Goal: Information Seeking & Learning: Learn about a topic

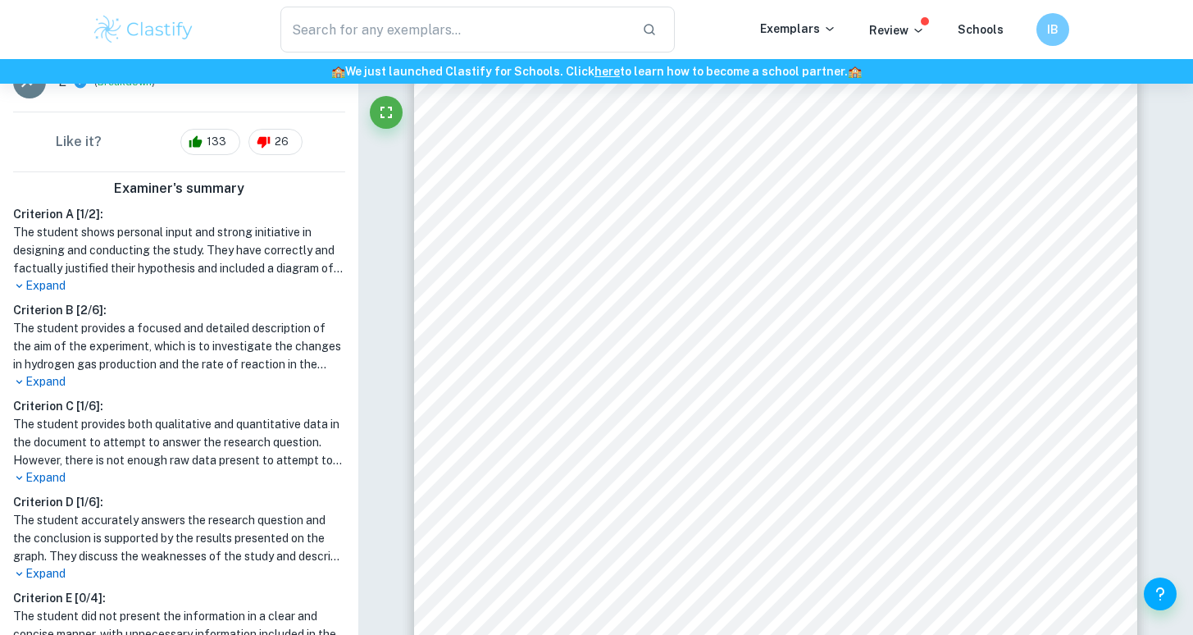
scroll to position [378, 0]
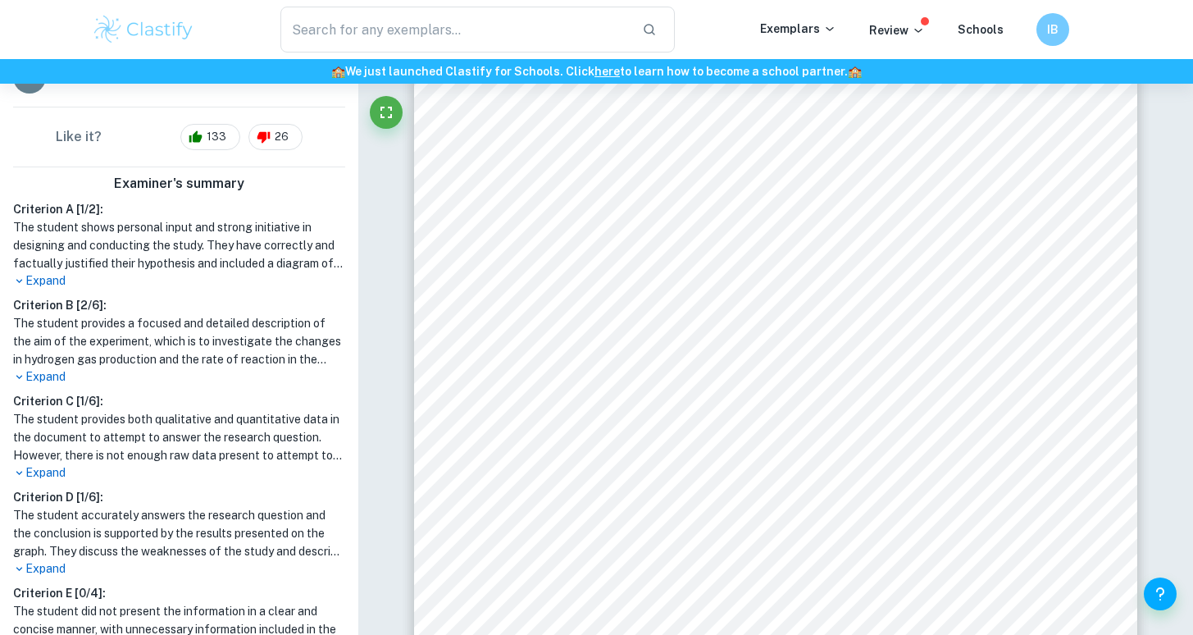
click at [64, 476] on p "Expand" at bounding box center [179, 472] width 332 height 17
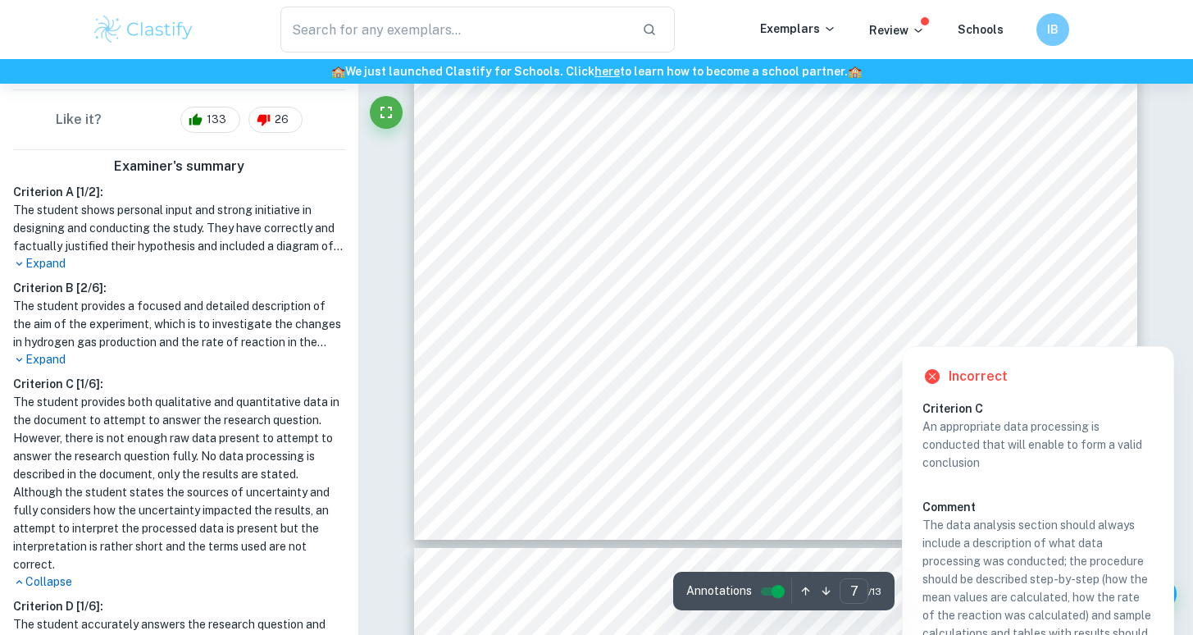
scroll to position [6301, 0]
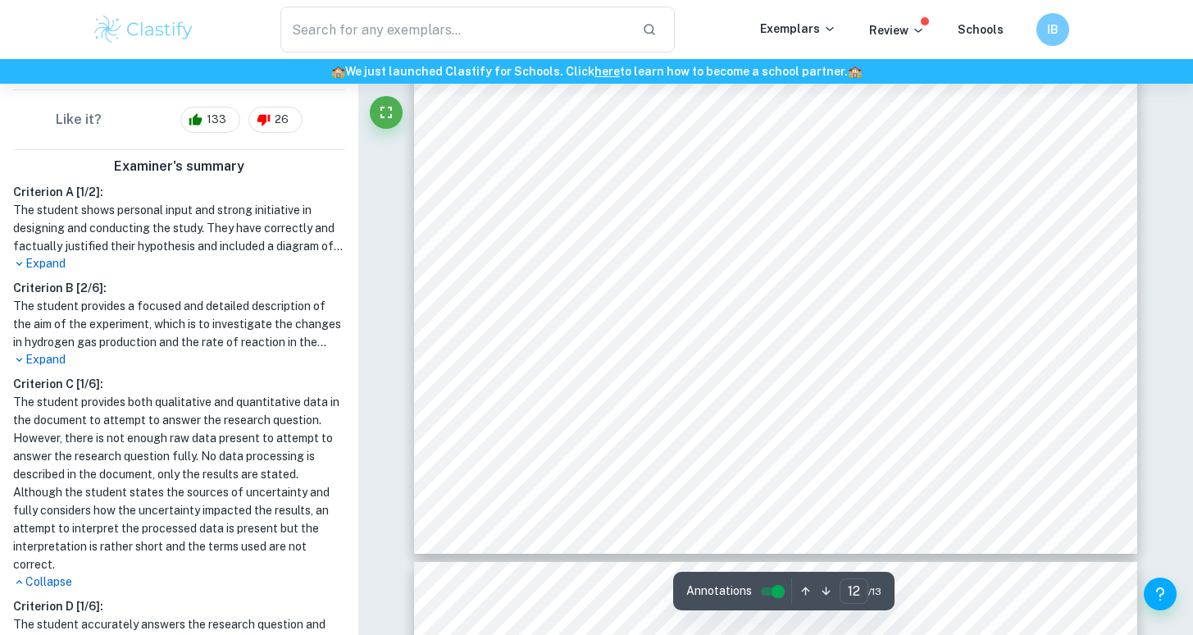
type input "11"
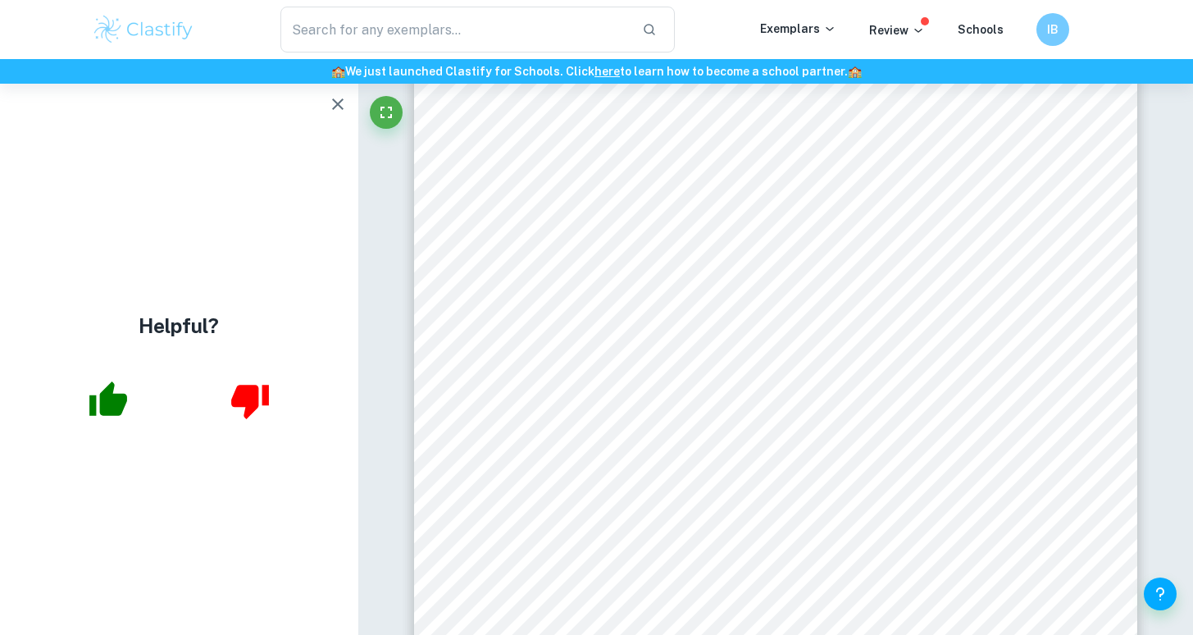
scroll to position [0, 0]
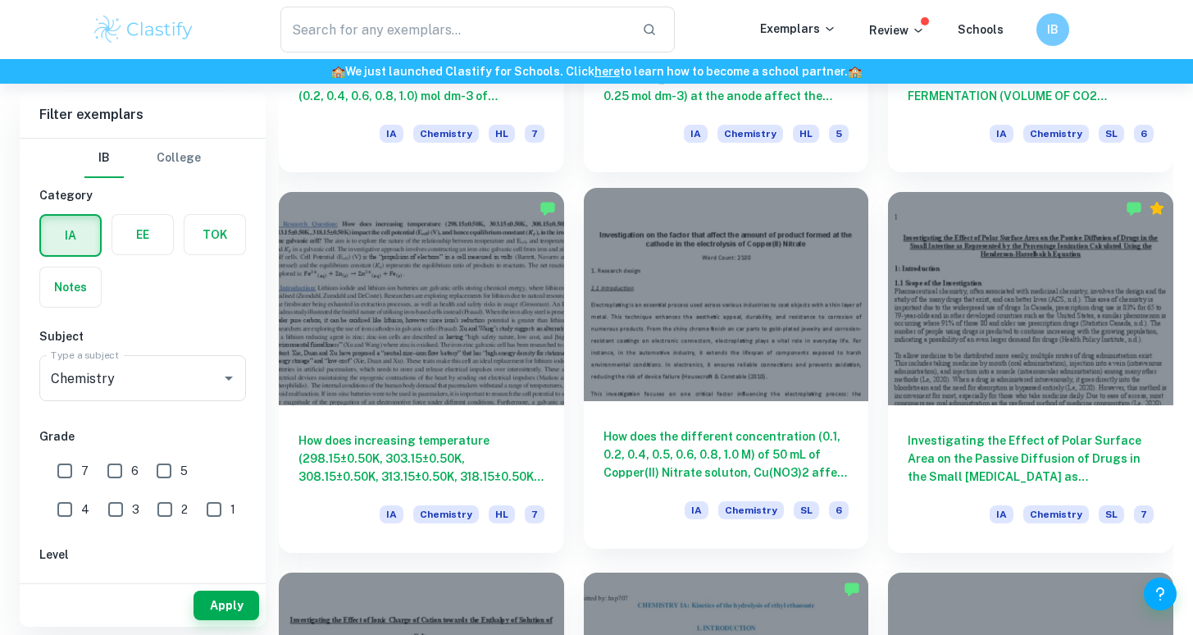
scroll to position [5316, 0]
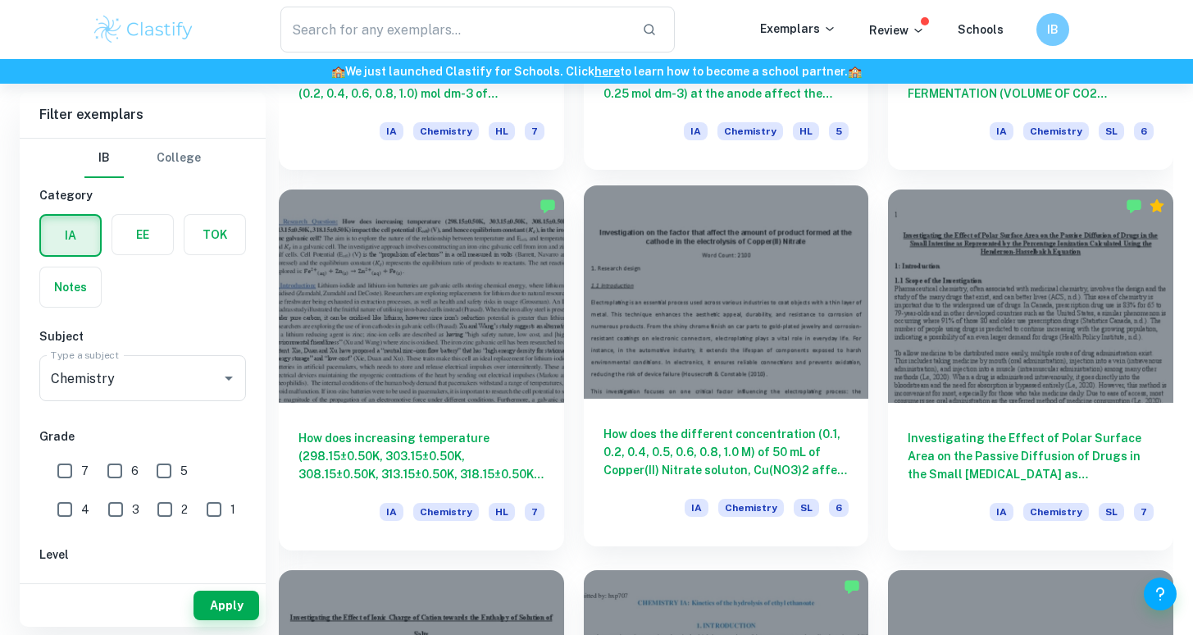
click at [702, 215] on div at bounding box center [726, 292] width 285 height 214
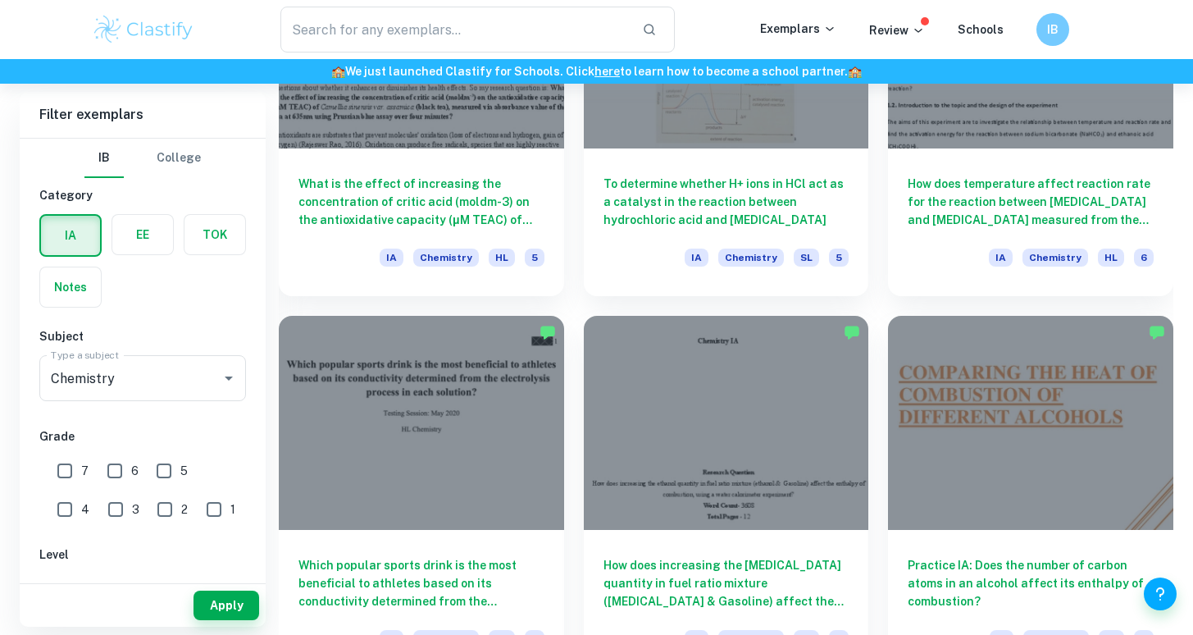
scroll to position [7450, 0]
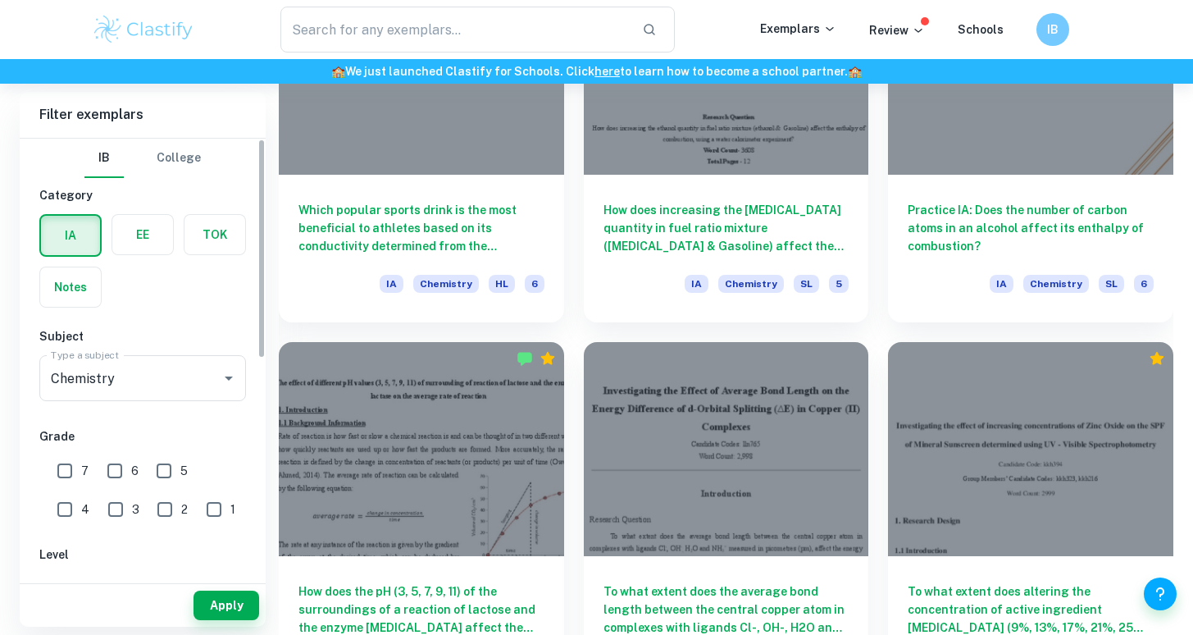
click at [54, 611] on div "Apply" at bounding box center [143, 605] width 246 height 43
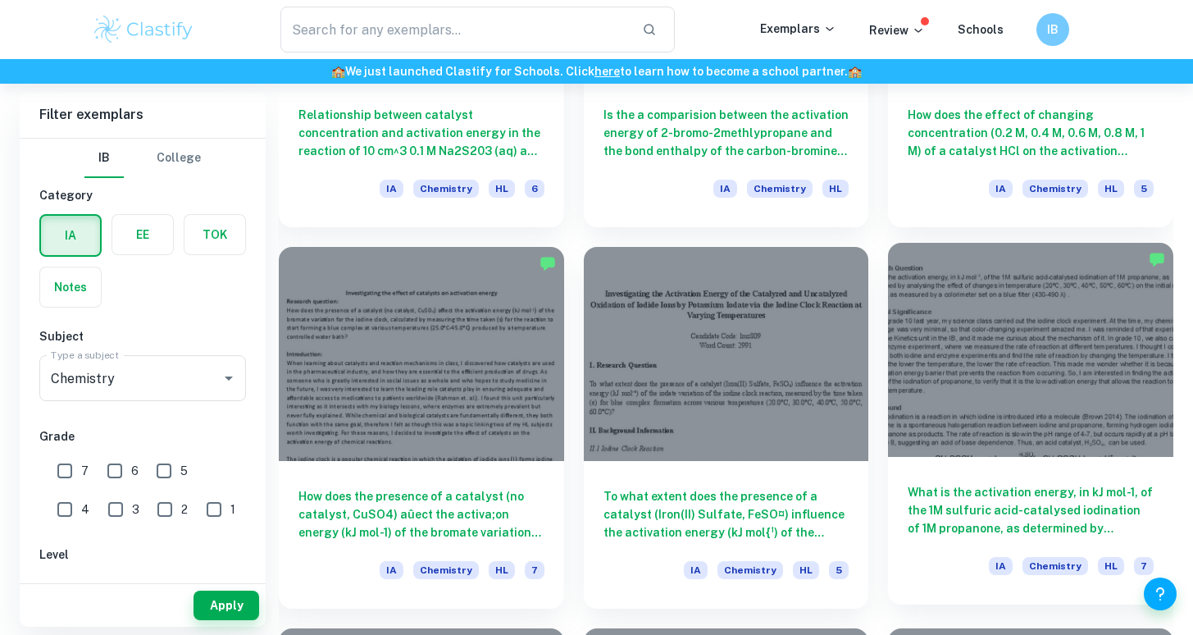
scroll to position [1358, 0]
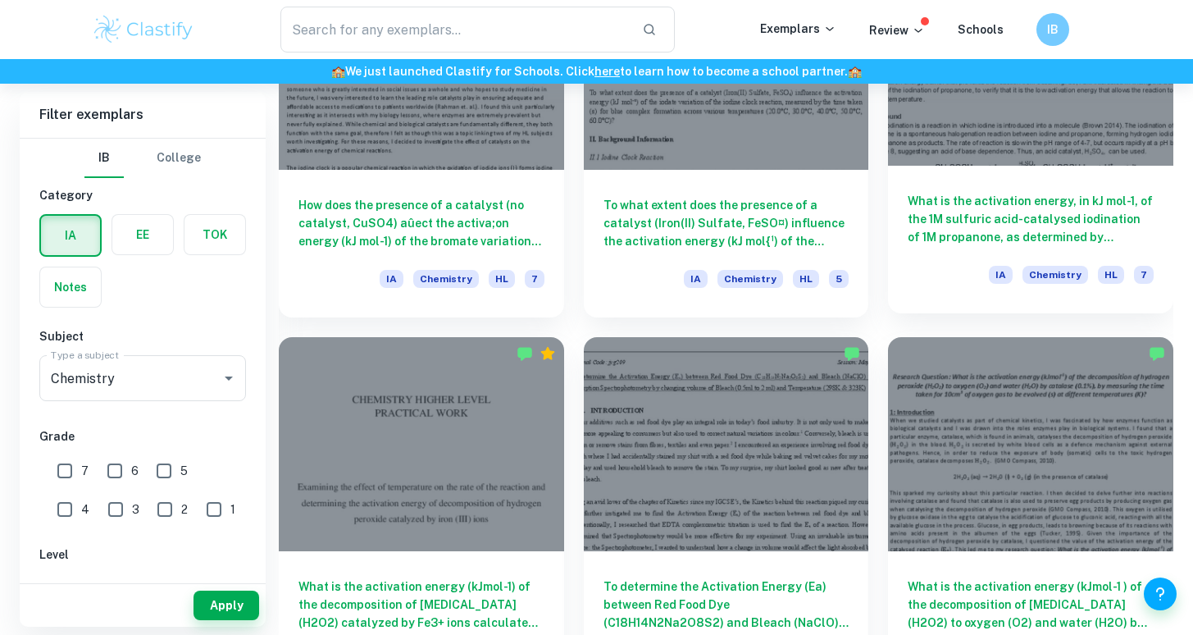
click at [954, 262] on div "What is the activation energy, in kJ mol-1, of the 1M sulfuric acid-catalysed i…" at bounding box center [1030, 240] width 285 height 148
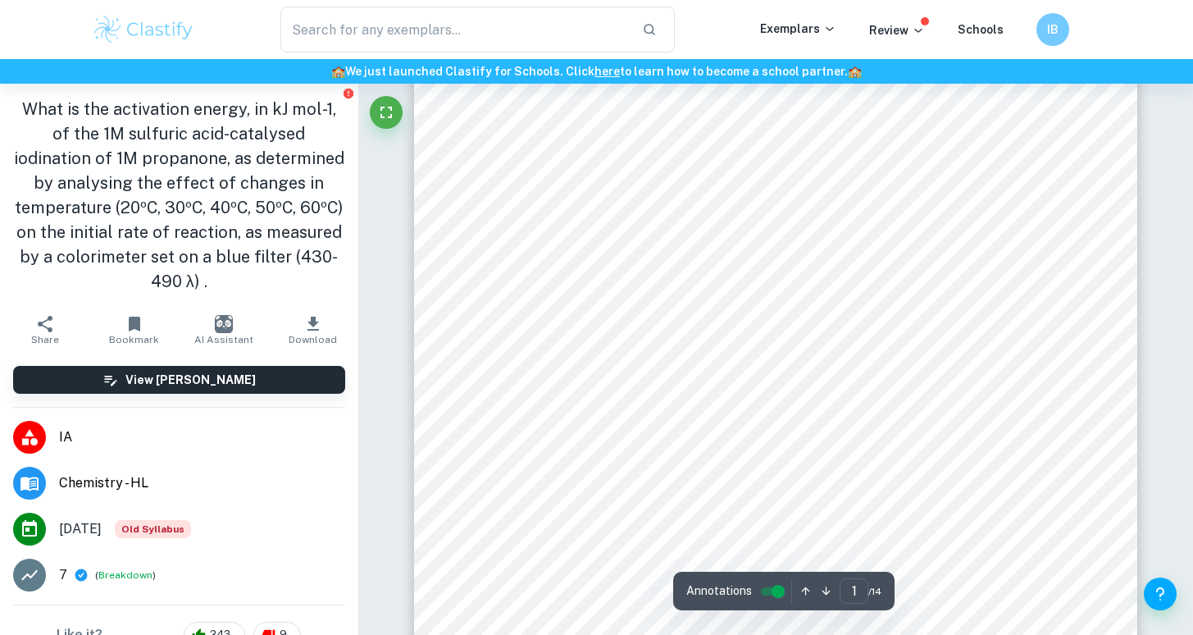
scroll to position [91, 0]
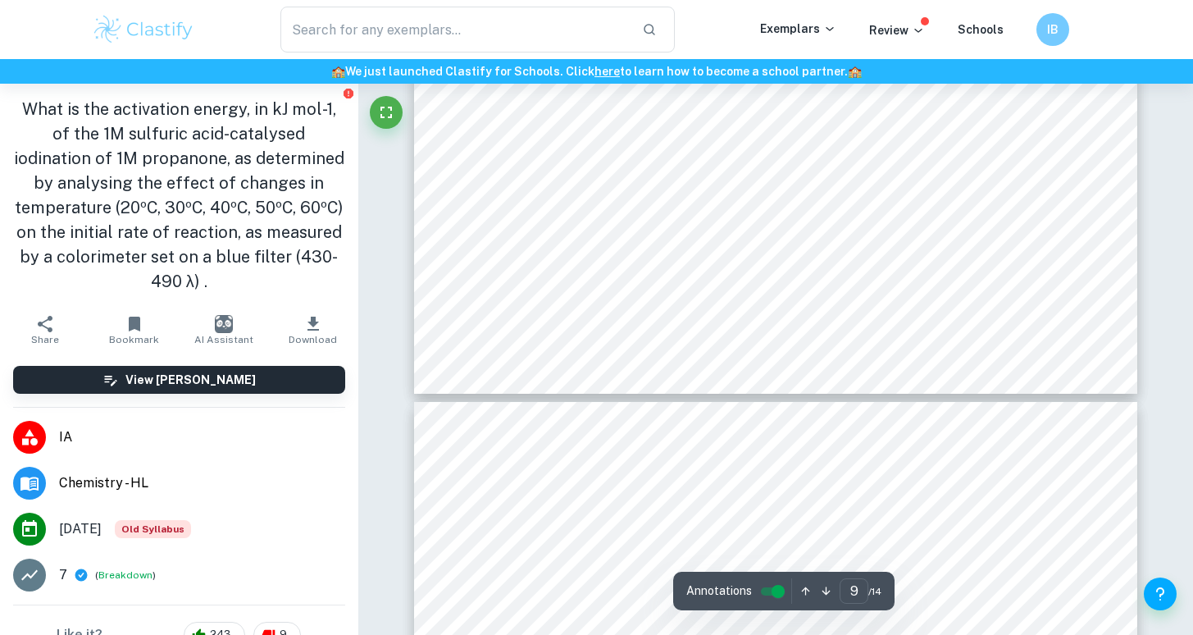
type input "10"
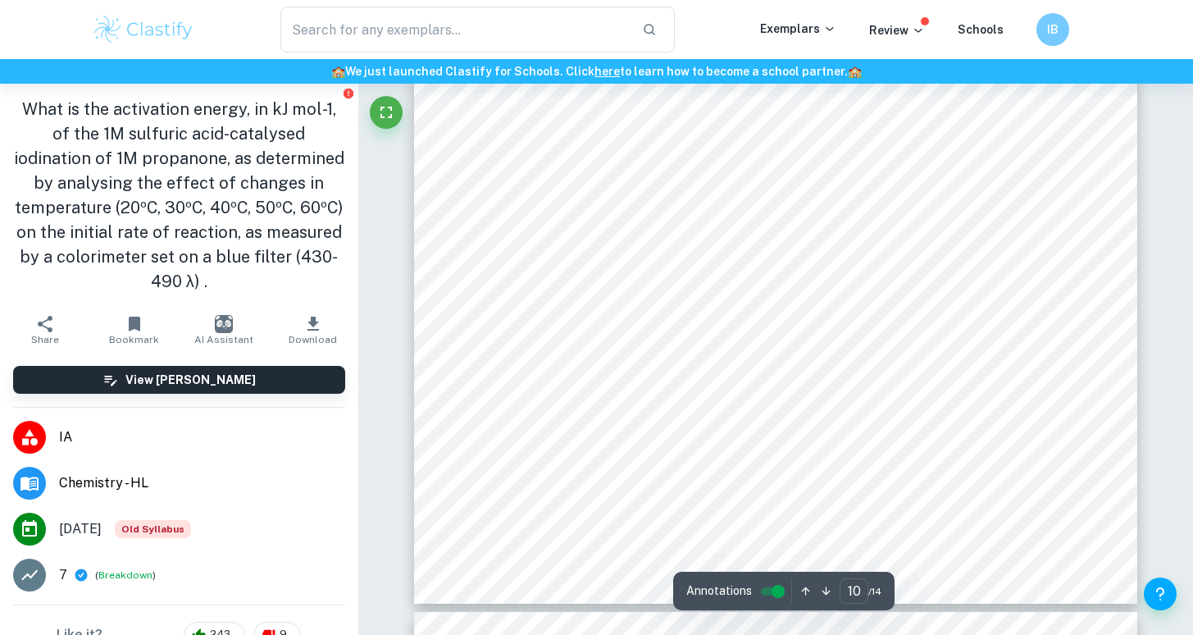
scroll to position [9968, 0]
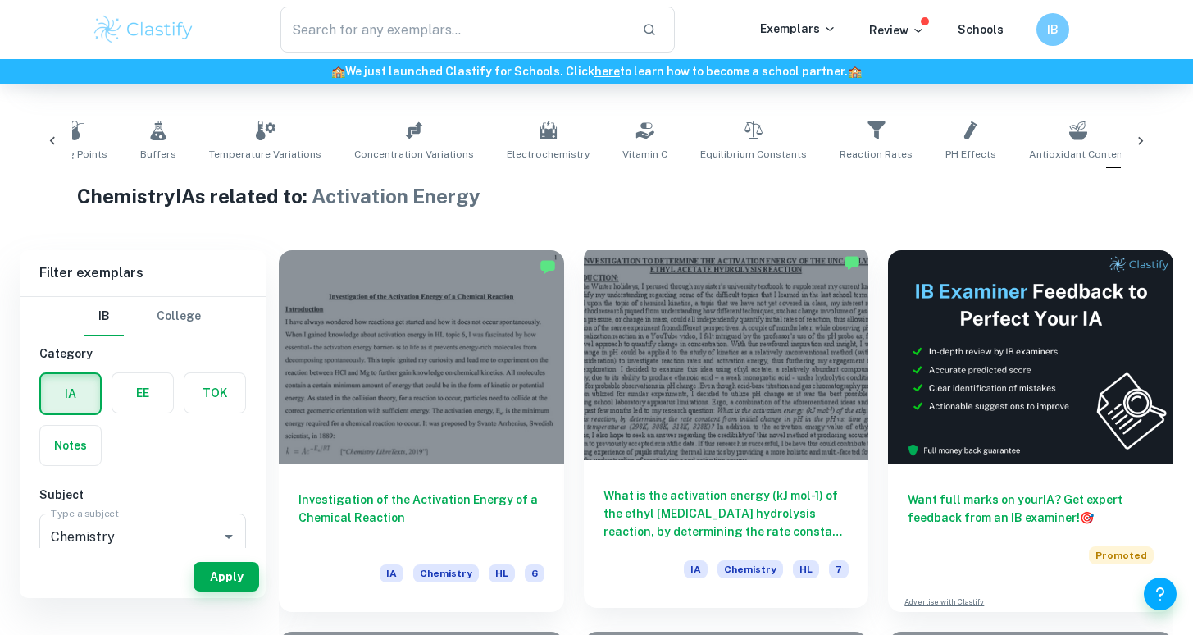
scroll to position [311, 0]
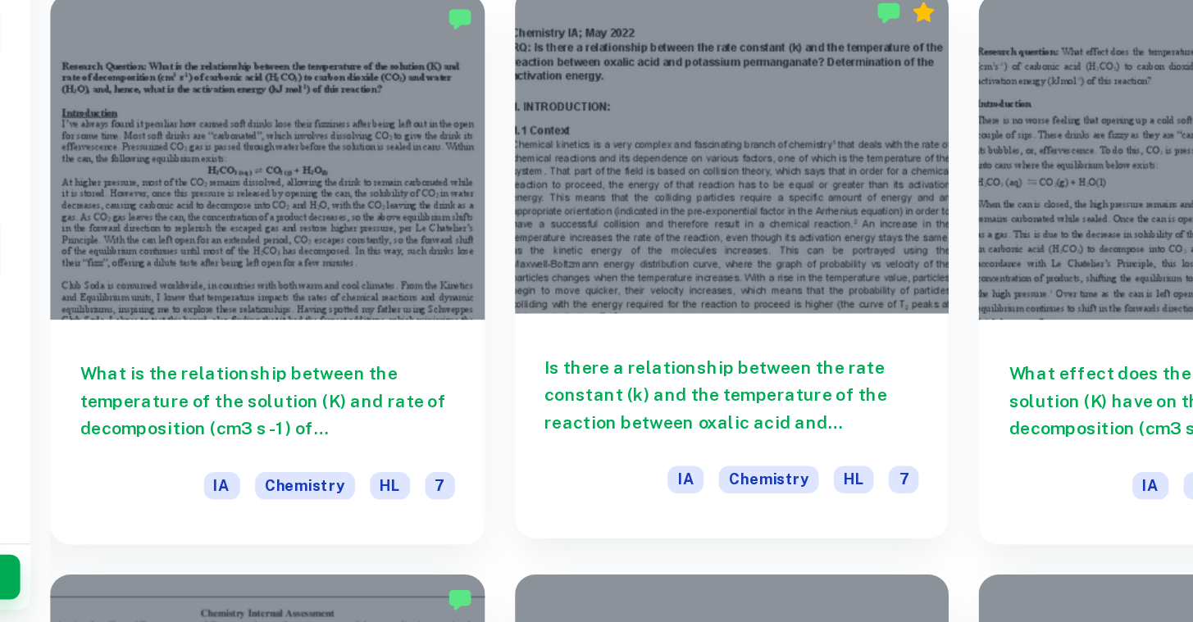
scroll to position [4716, 0]
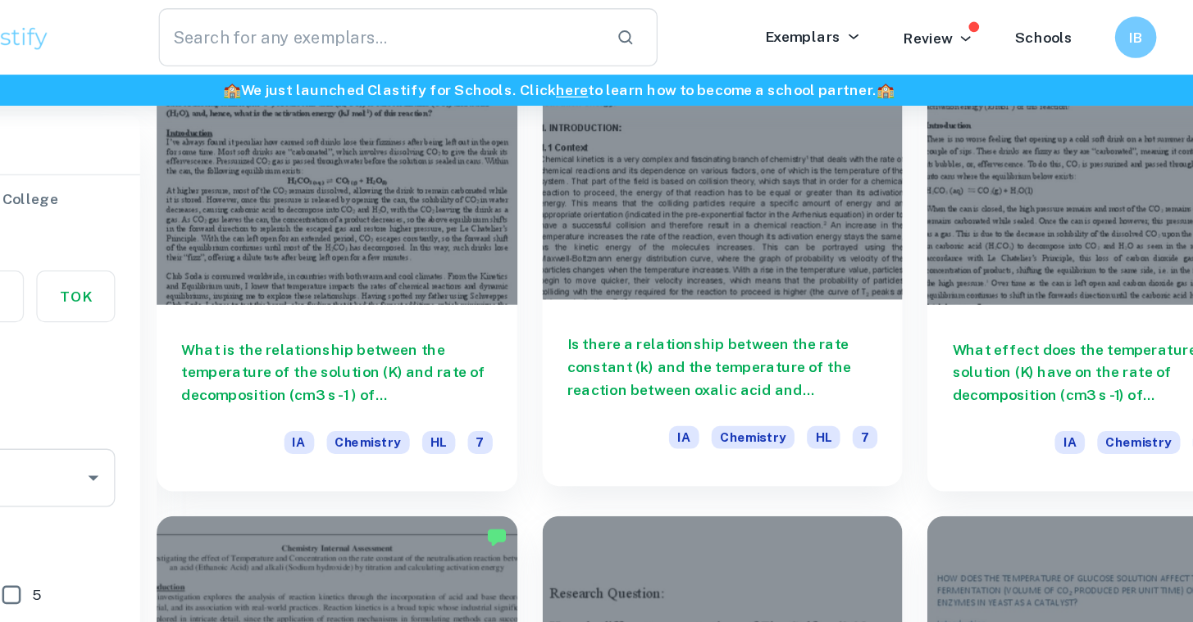
click at [584, 213] on div at bounding box center [726, 130] width 285 height 214
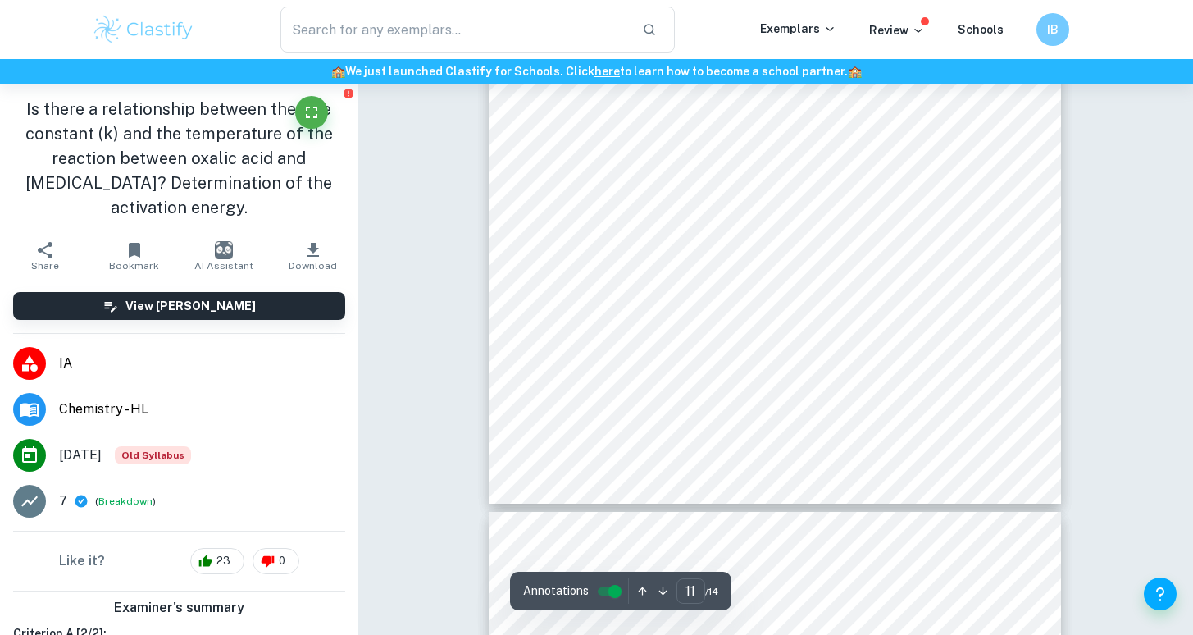
scroll to position [8828, 1]
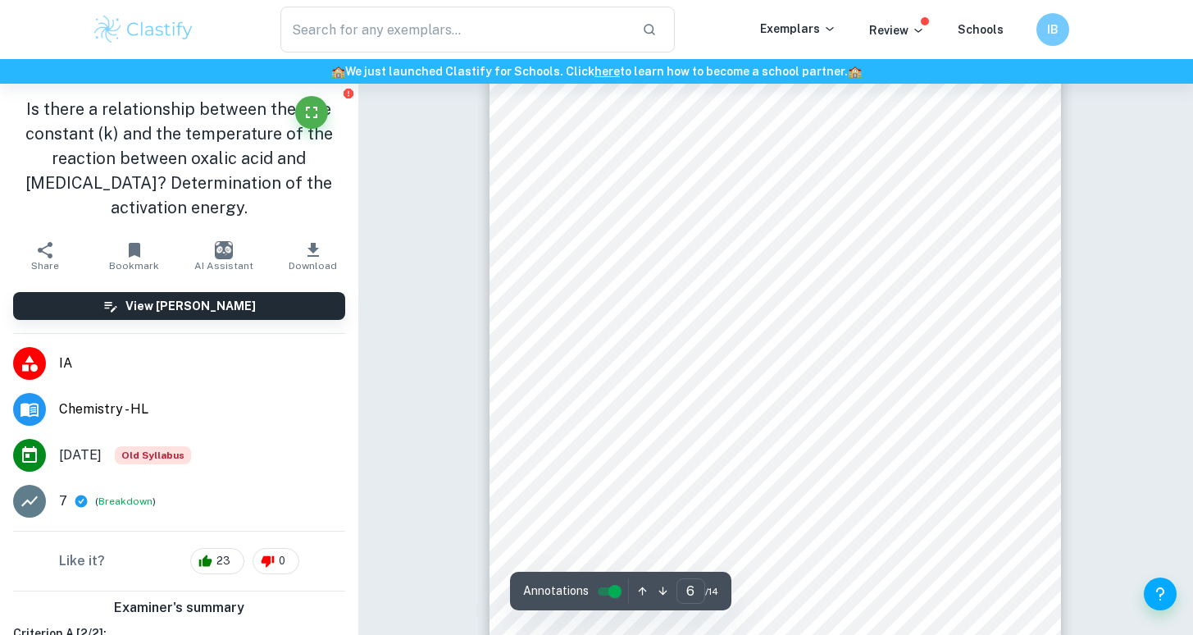
type input "5"
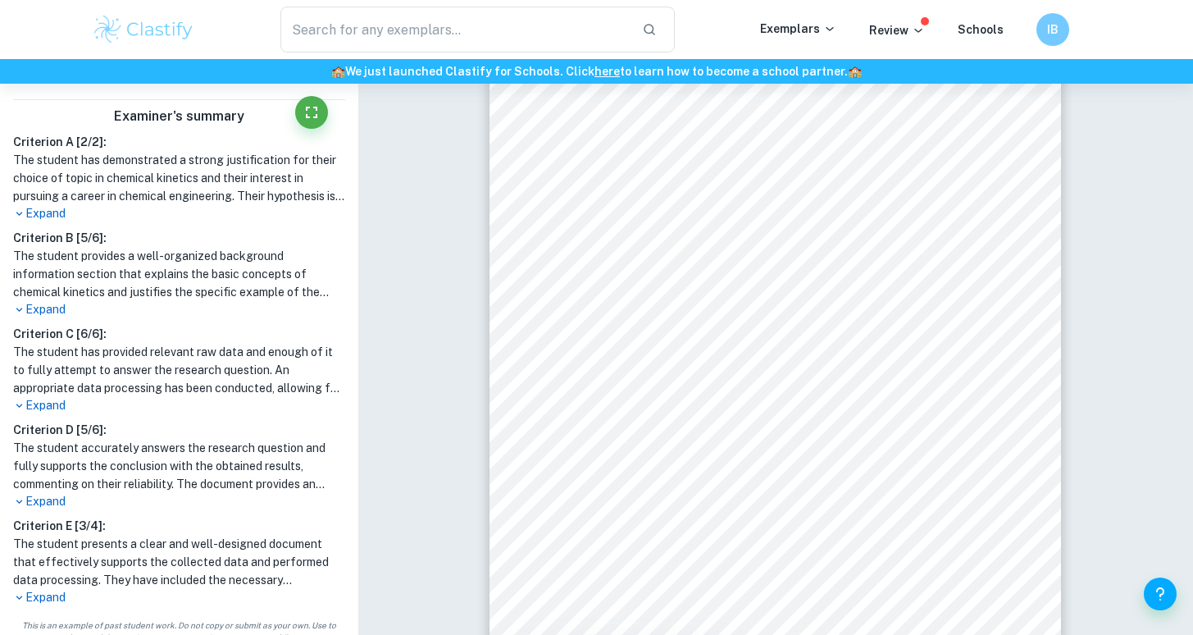
scroll to position [490, 0]
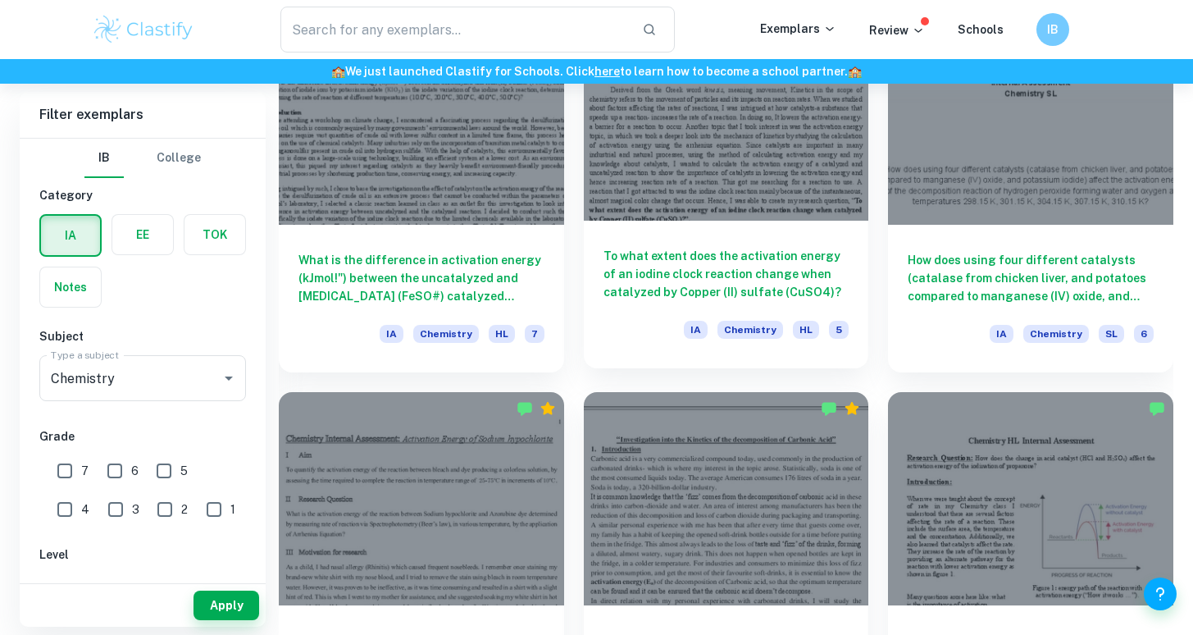
scroll to position [2068, 0]
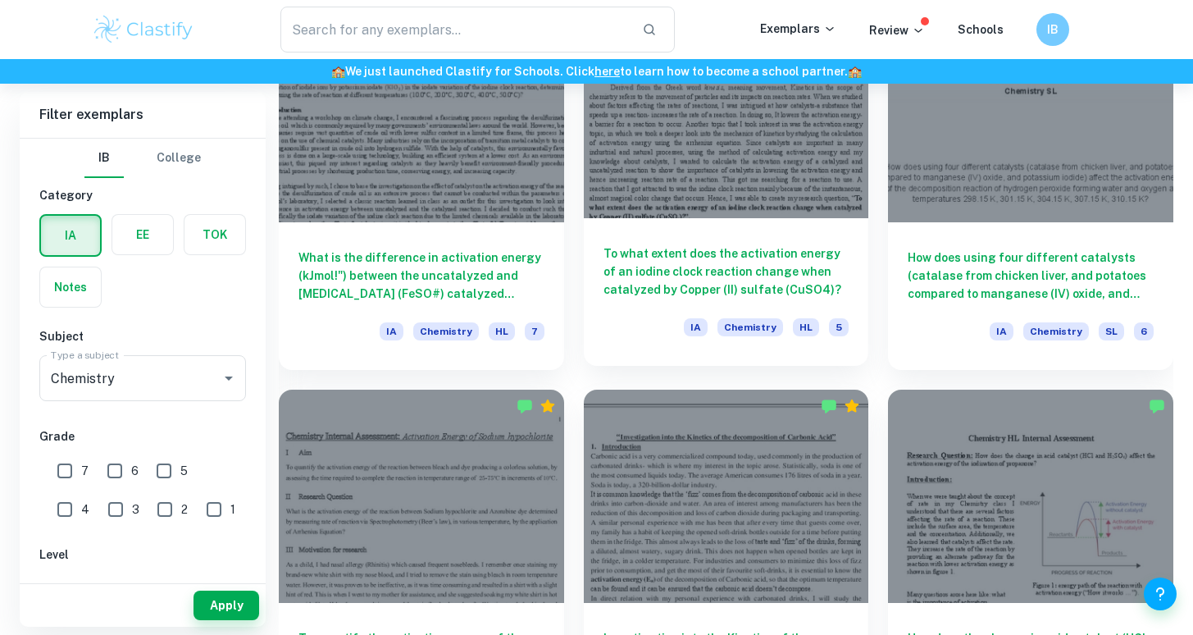
click at [785, 275] on h6 "To what extent does the activation energy of an iodine clock reaction change wh…" at bounding box center [726, 271] width 246 height 54
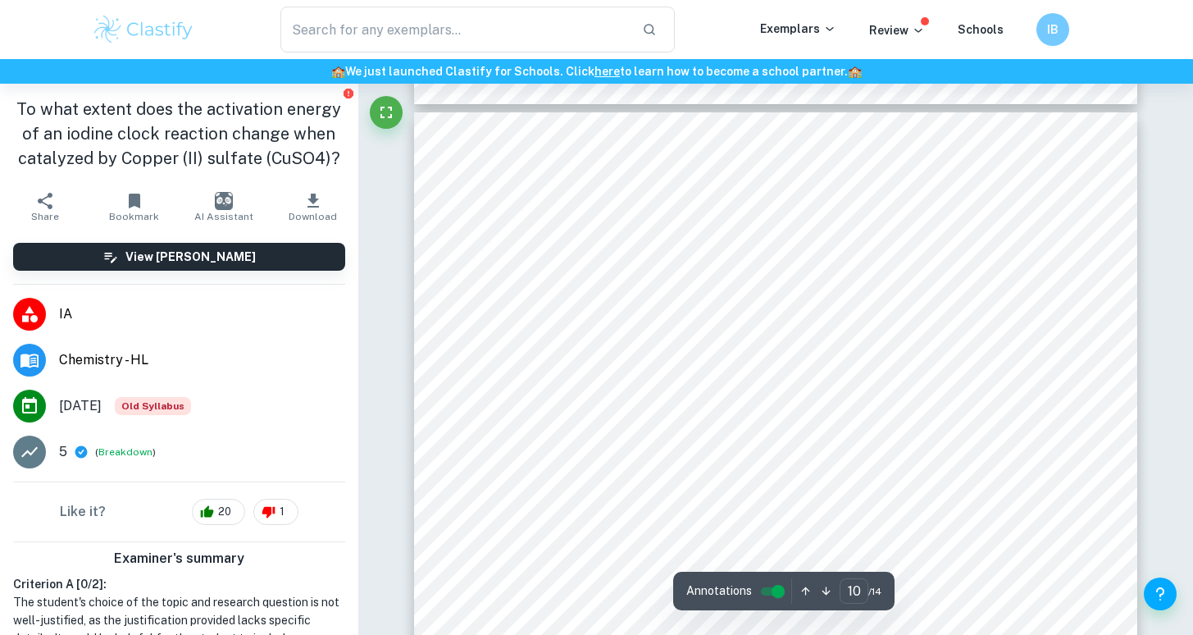
scroll to position [8647, 0]
drag, startPoint x: 682, startPoint y: 243, endPoint x: 877, endPoint y: 240, distance: 195.1
click at [877, 241] on div "22 295.15 0.0123 43% ± 0.003388107742 -4.401492778 43% ± 16 289.15 0.0114 42% ±…" at bounding box center [775, 528] width 723 height 935
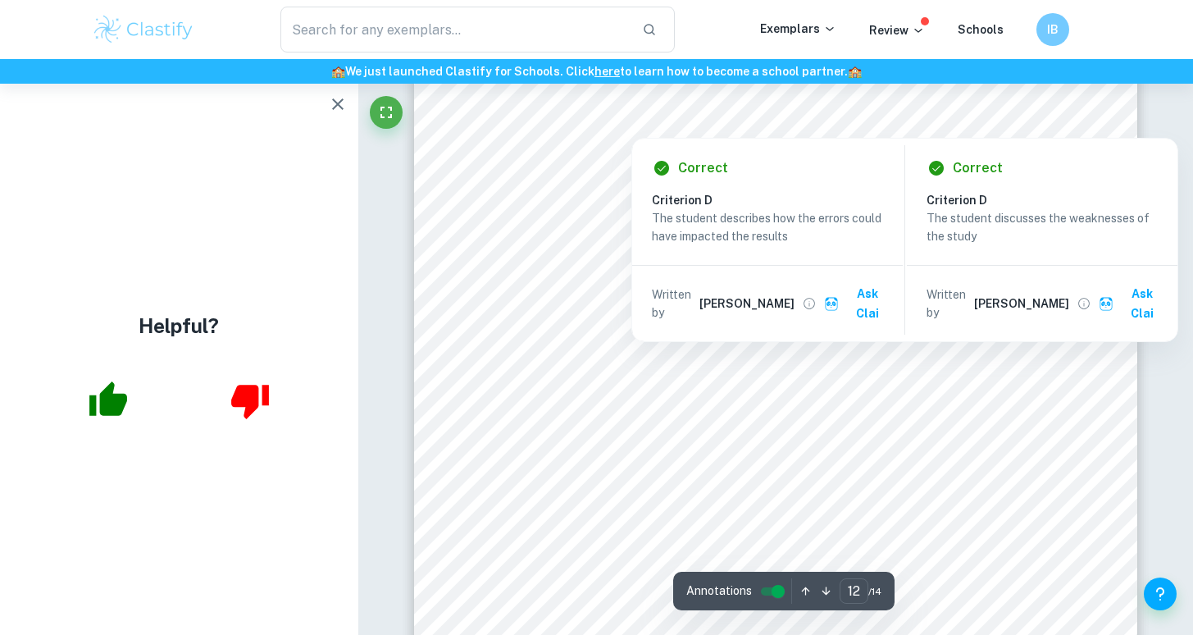
scroll to position [10658, 0]
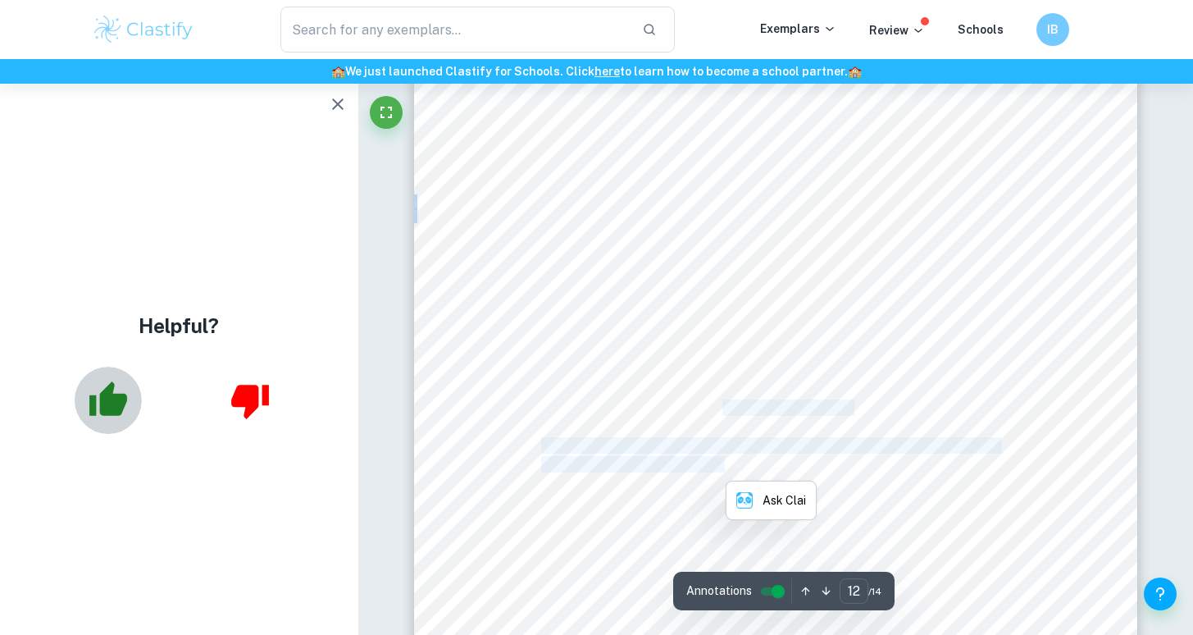
click at [117, 412] on icon "button" at bounding box center [108, 398] width 38 height 34
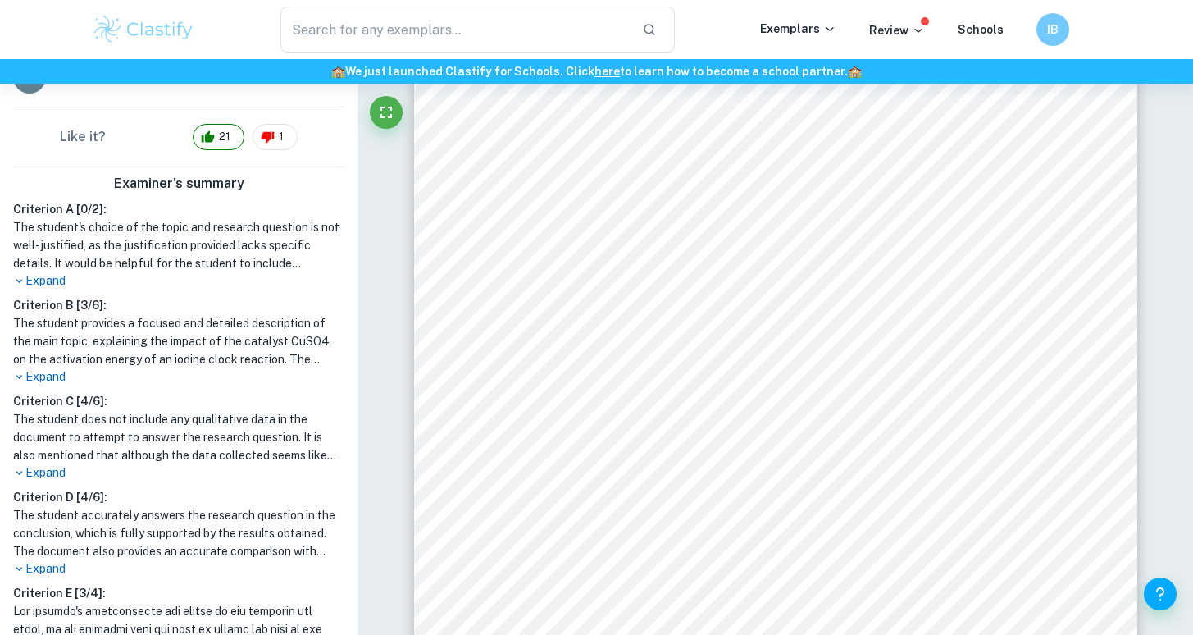
scroll to position [397, 0]
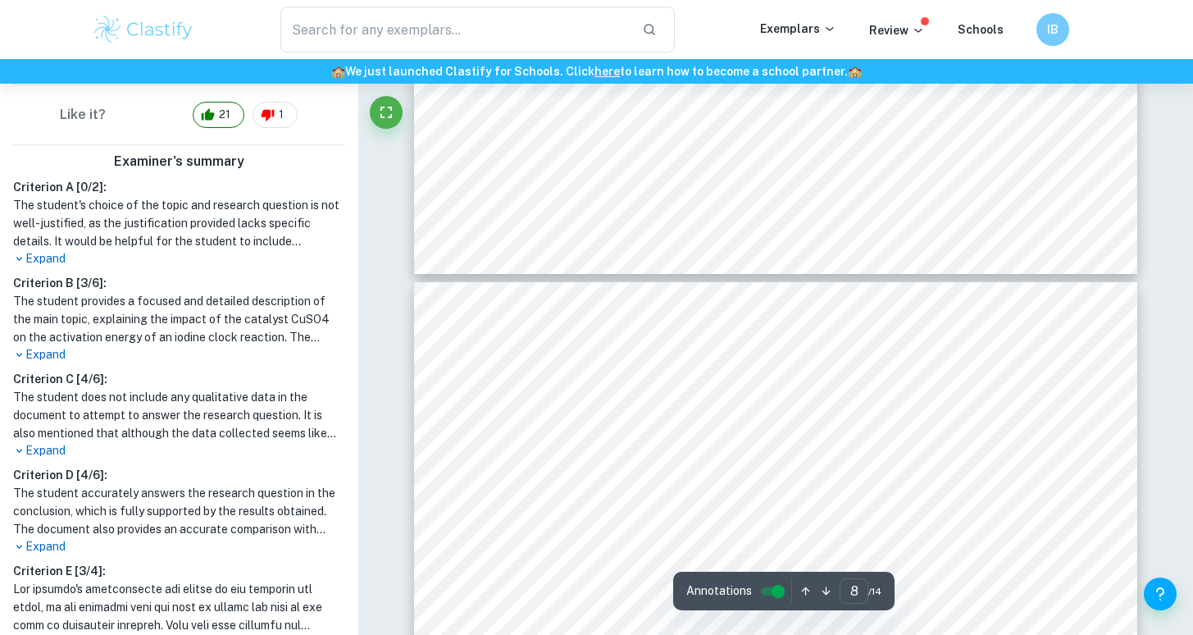
type input "9"
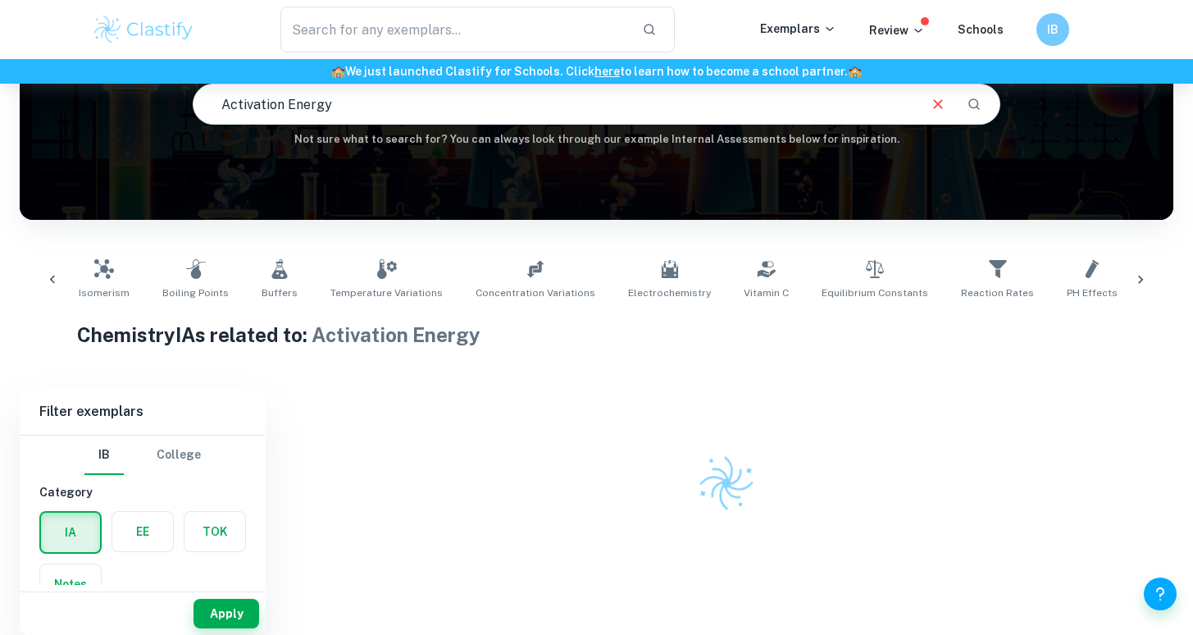
scroll to position [0, 121]
